Goal: Check status: Check status

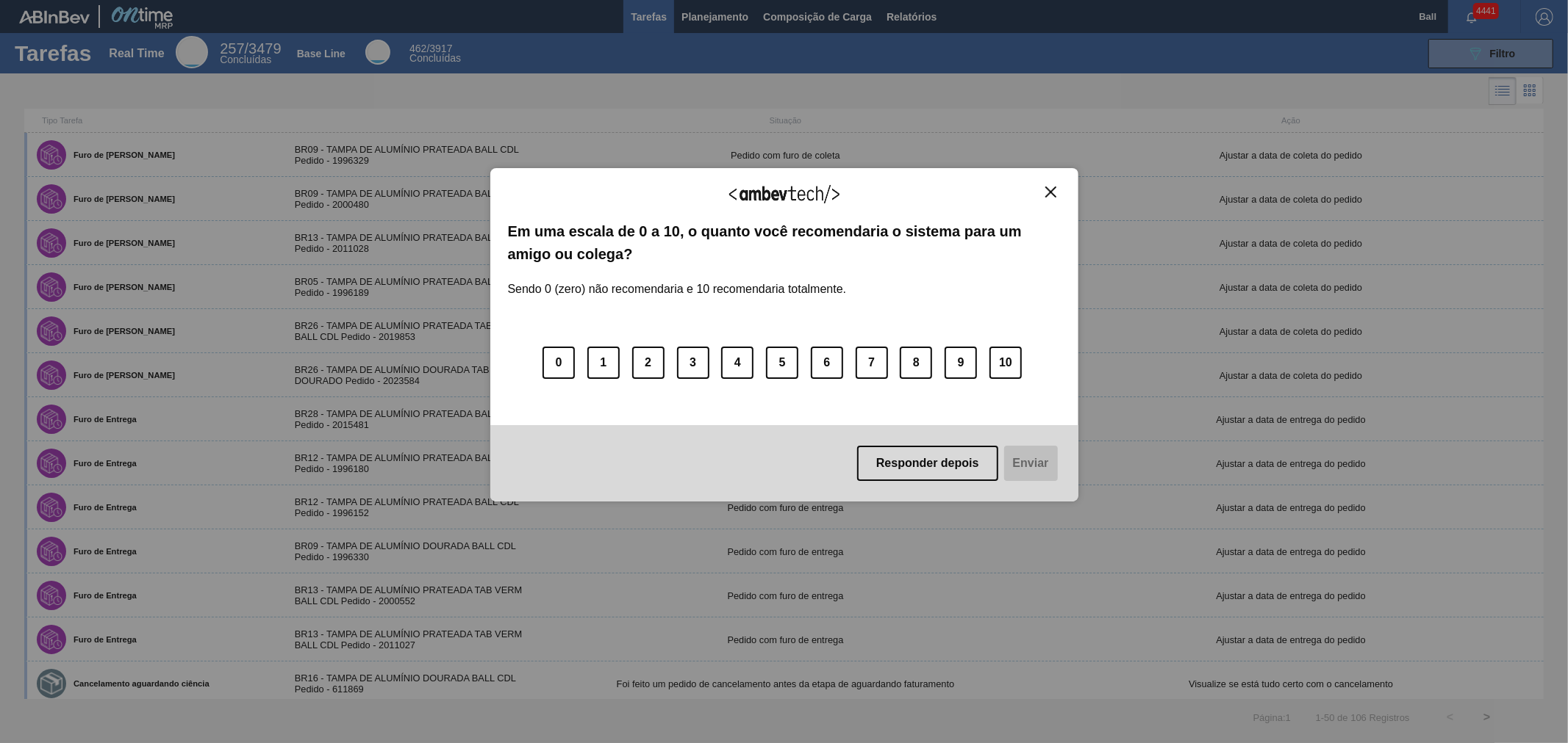
click at [1048, 189] on img "Close" at bounding box center [1051, 192] width 11 height 11
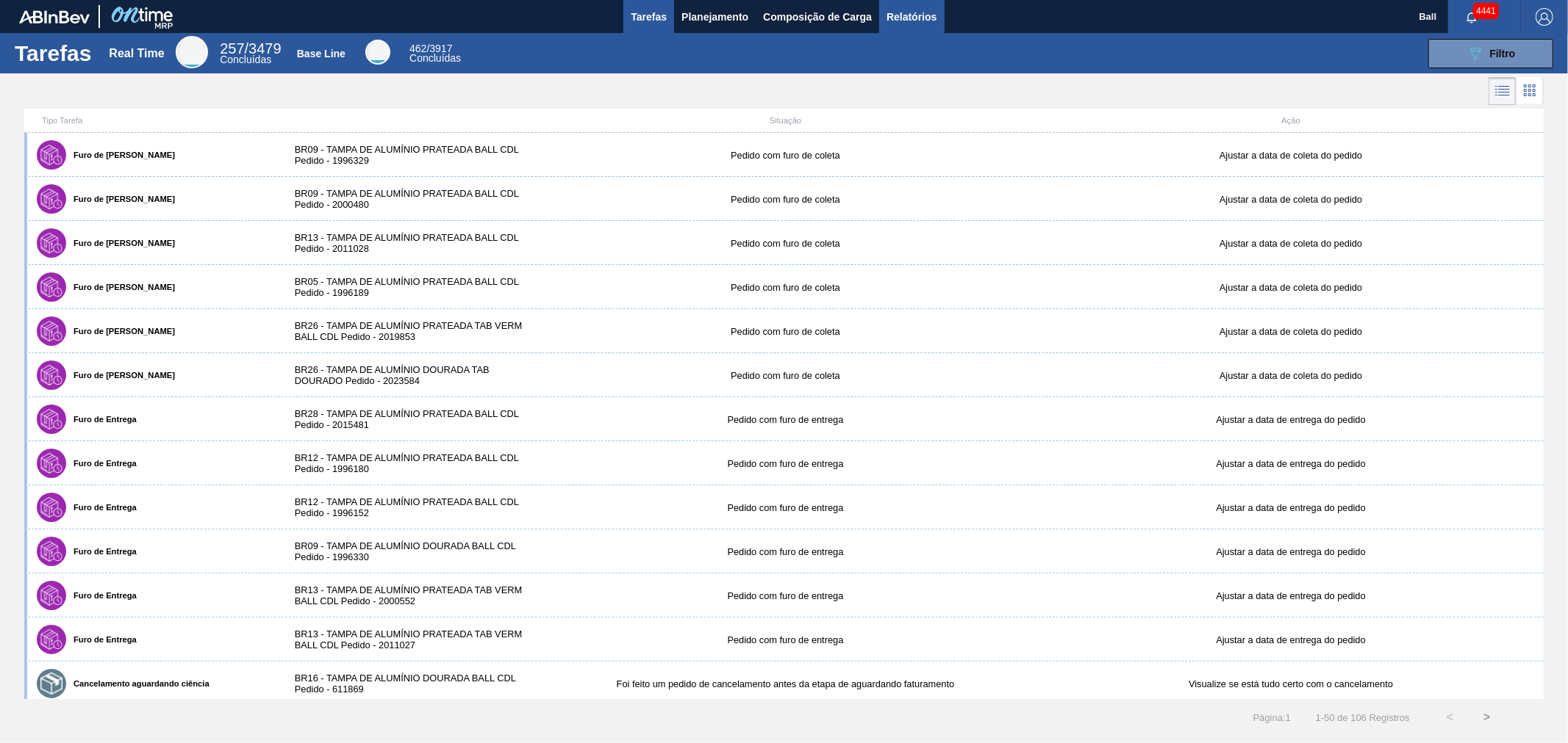
click at [917, 23] on span "Relatórios" at bounding box center [911, 17] width 50 height 18
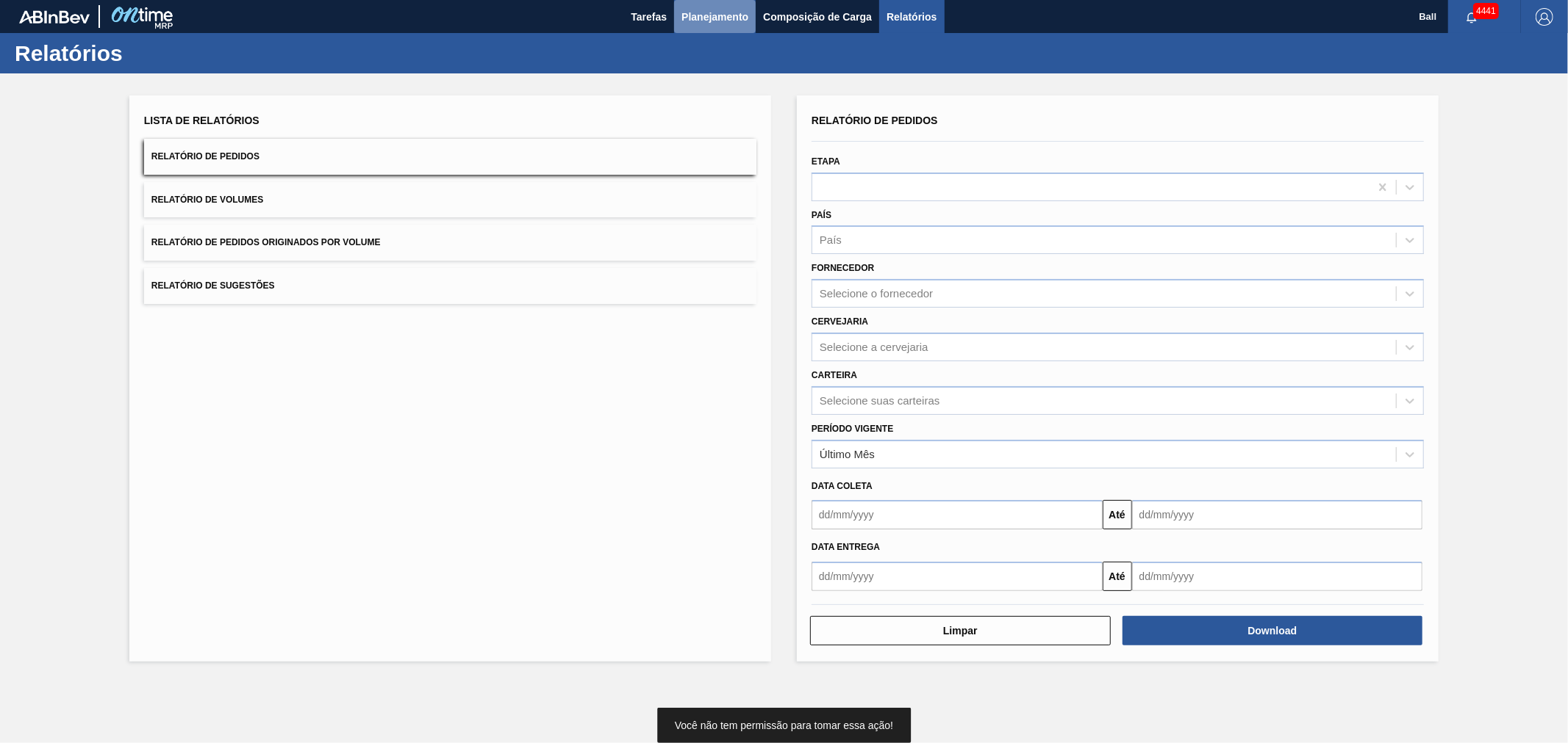
click at [721, 21] on span "Planejamento" at bounding box center [715, 17] width 67 height 18
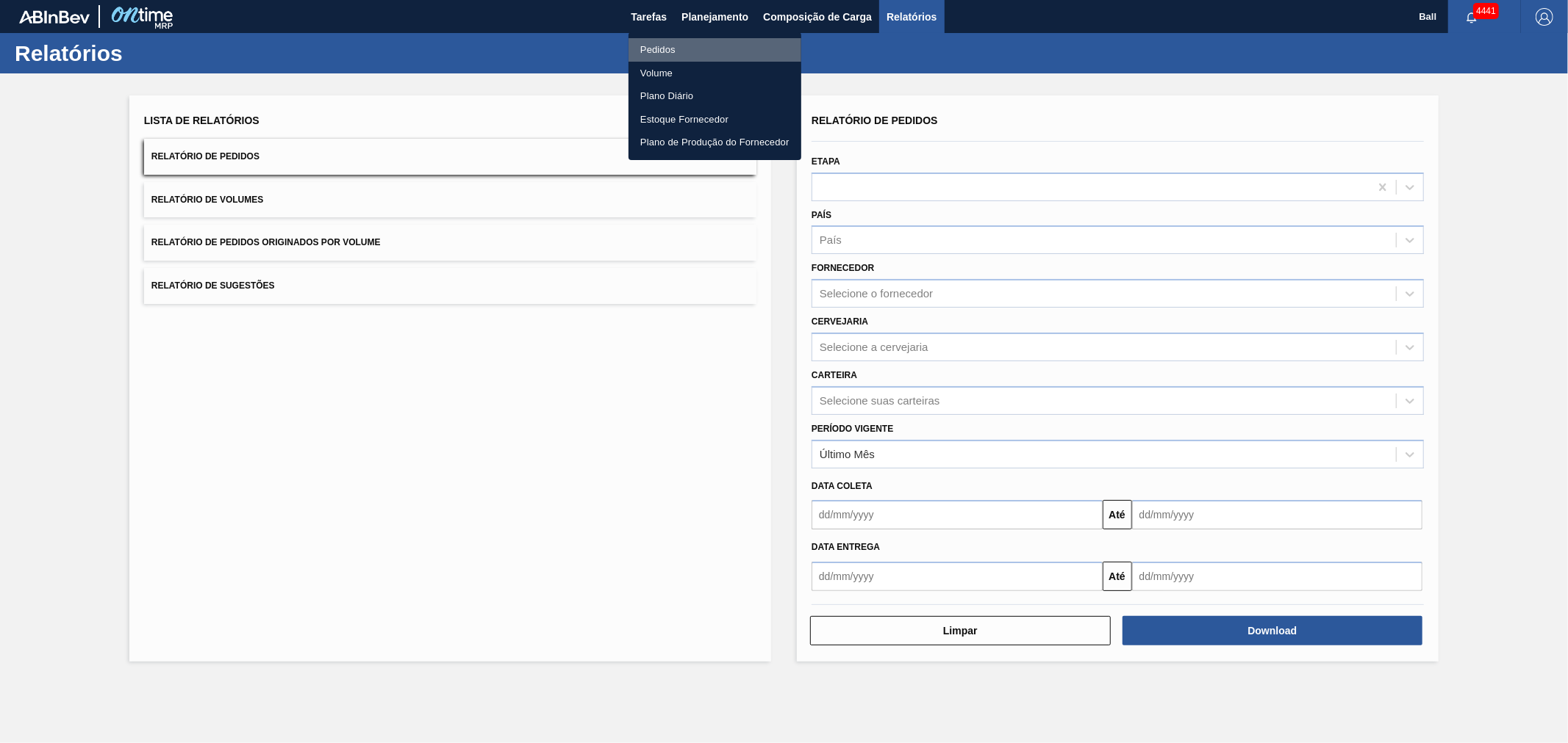
click at [663, 48] on li "Pedidos" at bounding box center [715, 50] width 173 height 23
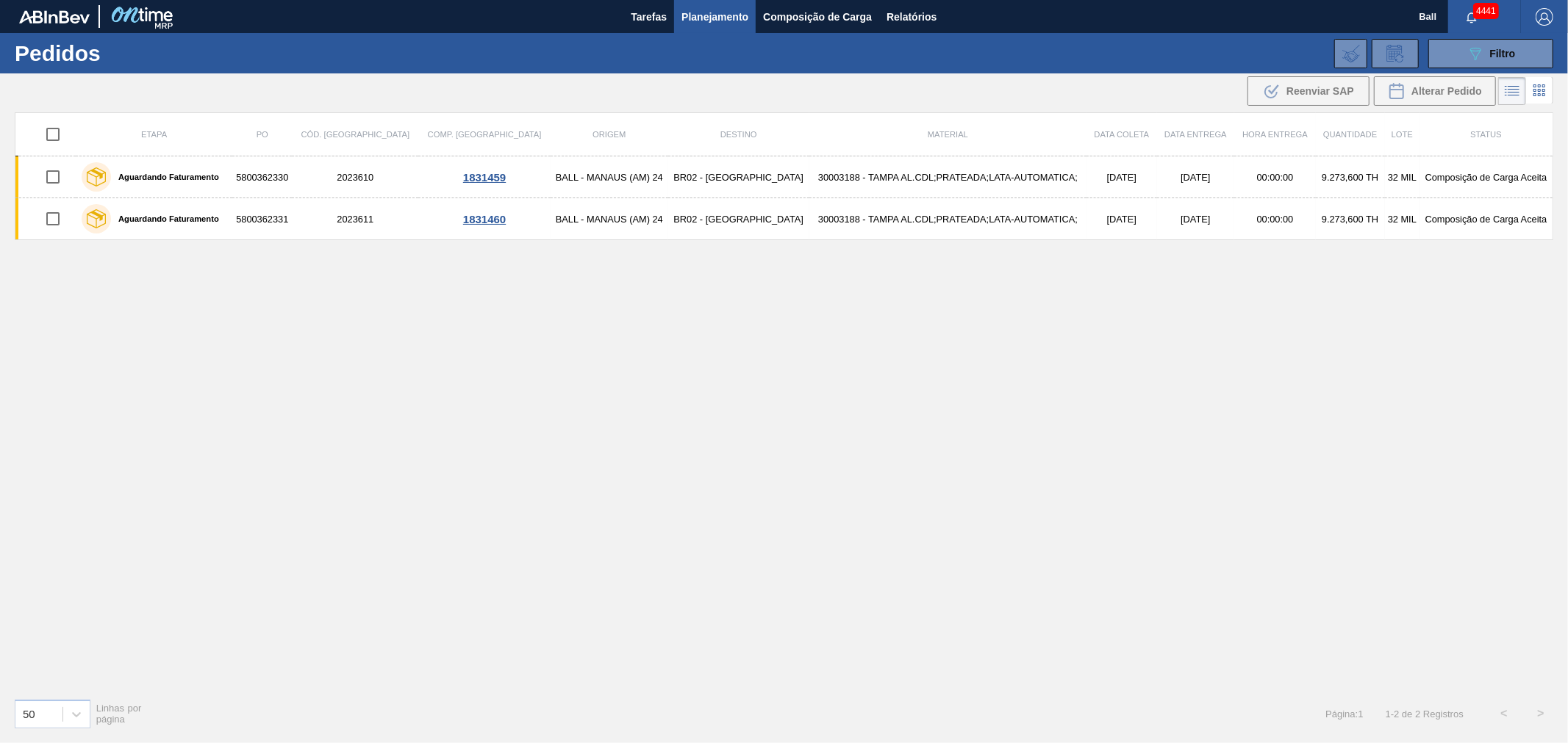
click at [74, 385] on div "Etapa PO Cód. Pedido Comp. Carga Origem Destino Material Data coleta Data entre…" at bounding box center [783, 400] width 1538 height 575
click at [1530, 56] on button "089F7B8B-B2A5-4AFE-B5C0-19BA573D28AC Filtro" at bounding box center [1491, 53] width 125 height 30
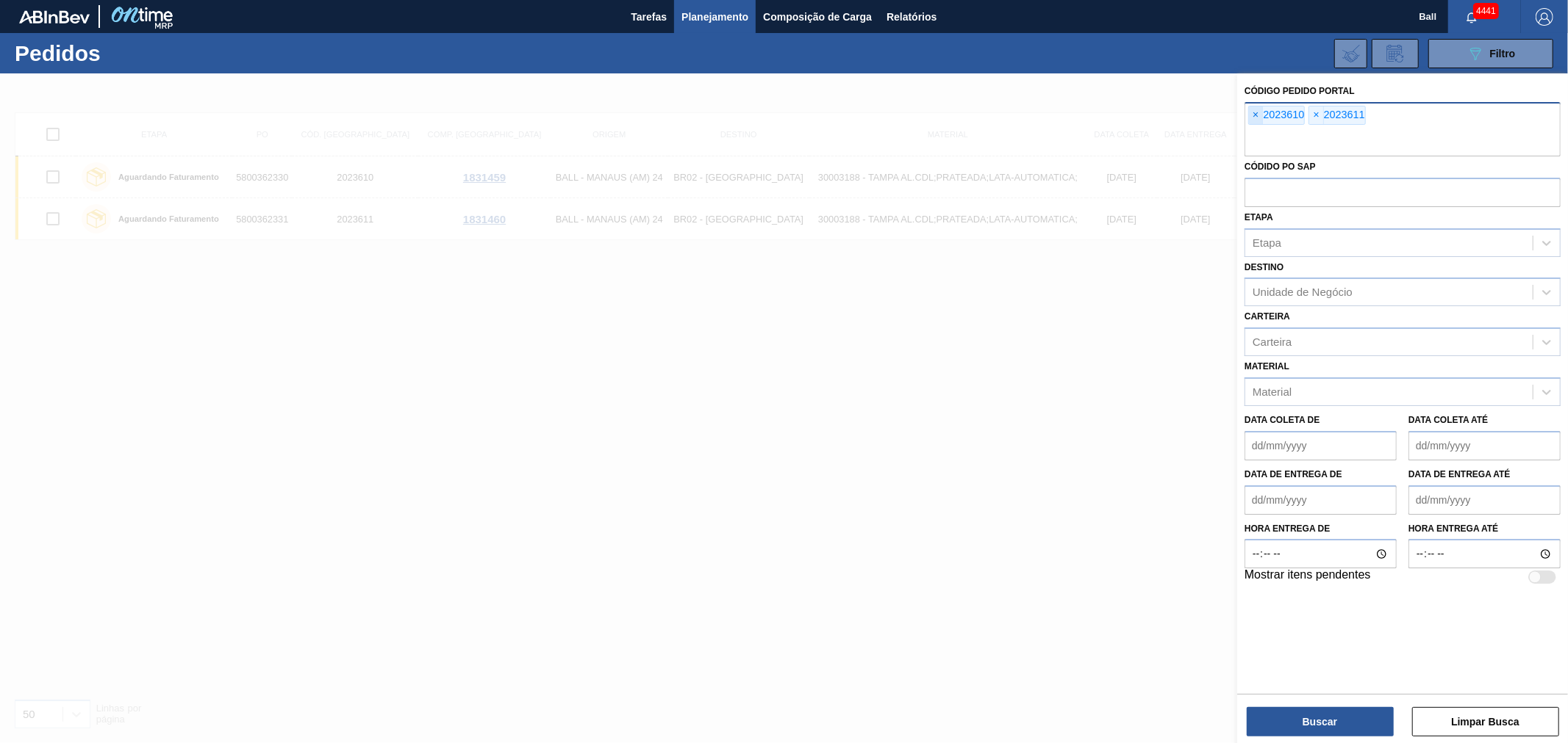
click at [1252, 113] on span "×" at bounding box center [1255, 115] width 14 height 18
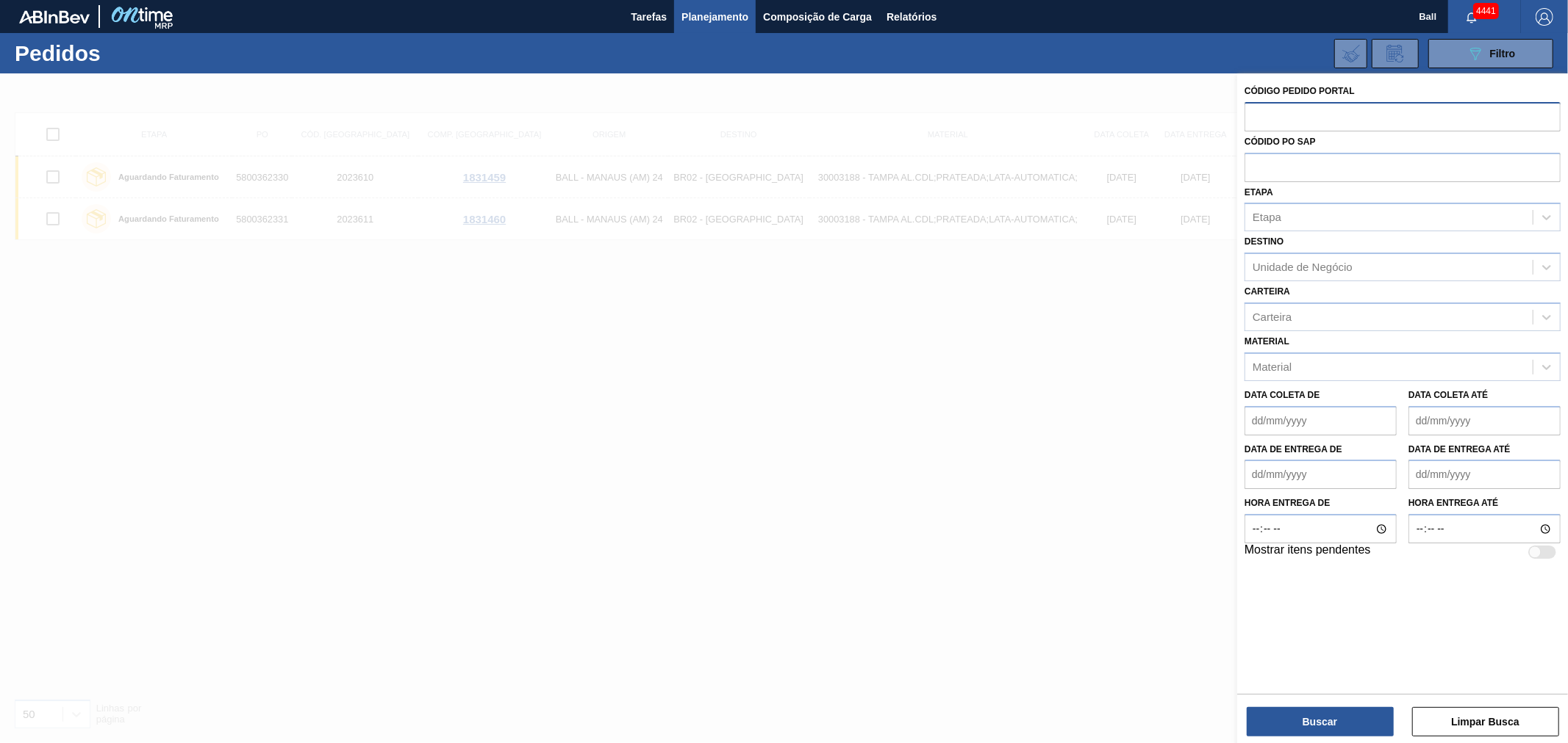
click at [1252, 113] on input "text" at bounding box center [1402, 115] width 316 height 28
click at [1254, 166] on input "text" at bounding box center [1402, 167] width 316 height 28
paste input "5800360357"
type input "5800360357"
click at [1260, 717] on button "Buscar" at bounding box center [1319, 721] width 147 height 30
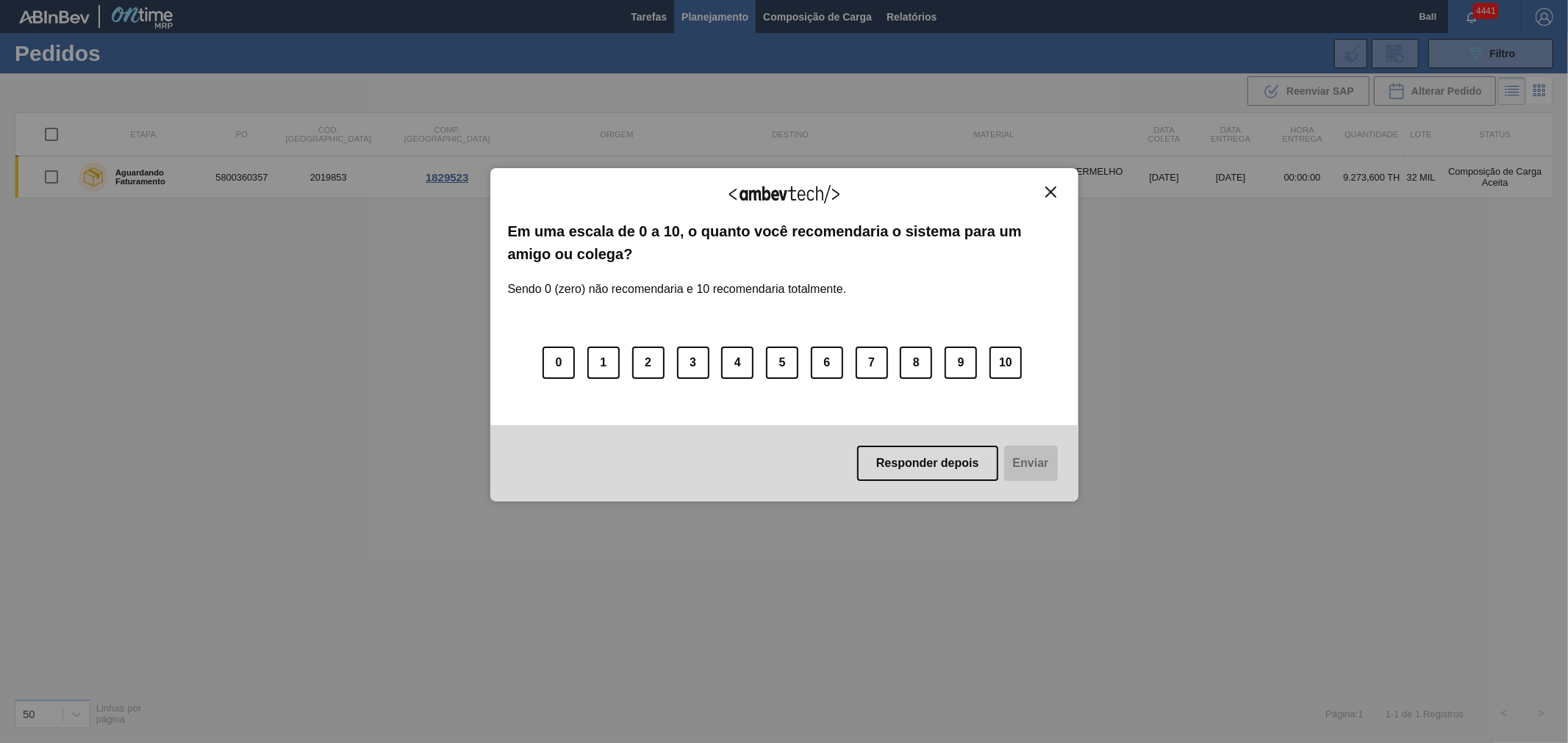
click at [1017, 195] on div "Agradecemos seu feedback!" at bounding box center [784, 203] width 552 height 34
click at [1045, 189] on img "Close" at bounding box center [1051, 192] width 11 height 11
click at [1053, 193] on img "Close" at bounding box center [1051, 192] width 11 height 11
